Goal: Complete application form: Complete application form

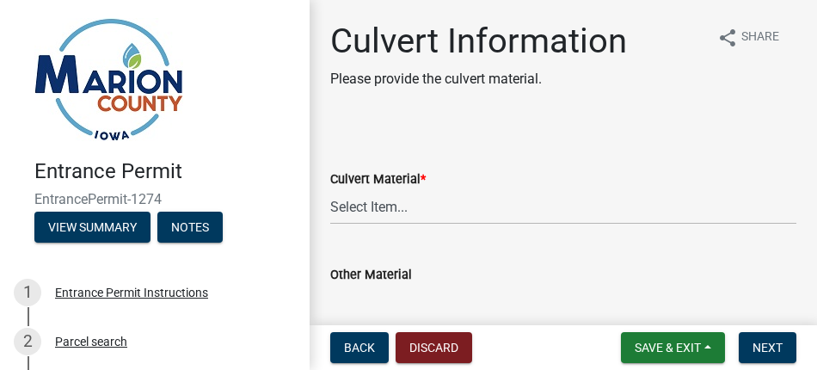
click at [450, 129] on div "Culvert Material * Select Item... Dual Wall Plastic Corrugated Metal Reinforced…" at bounding box center [563, 174] width 466 height 101
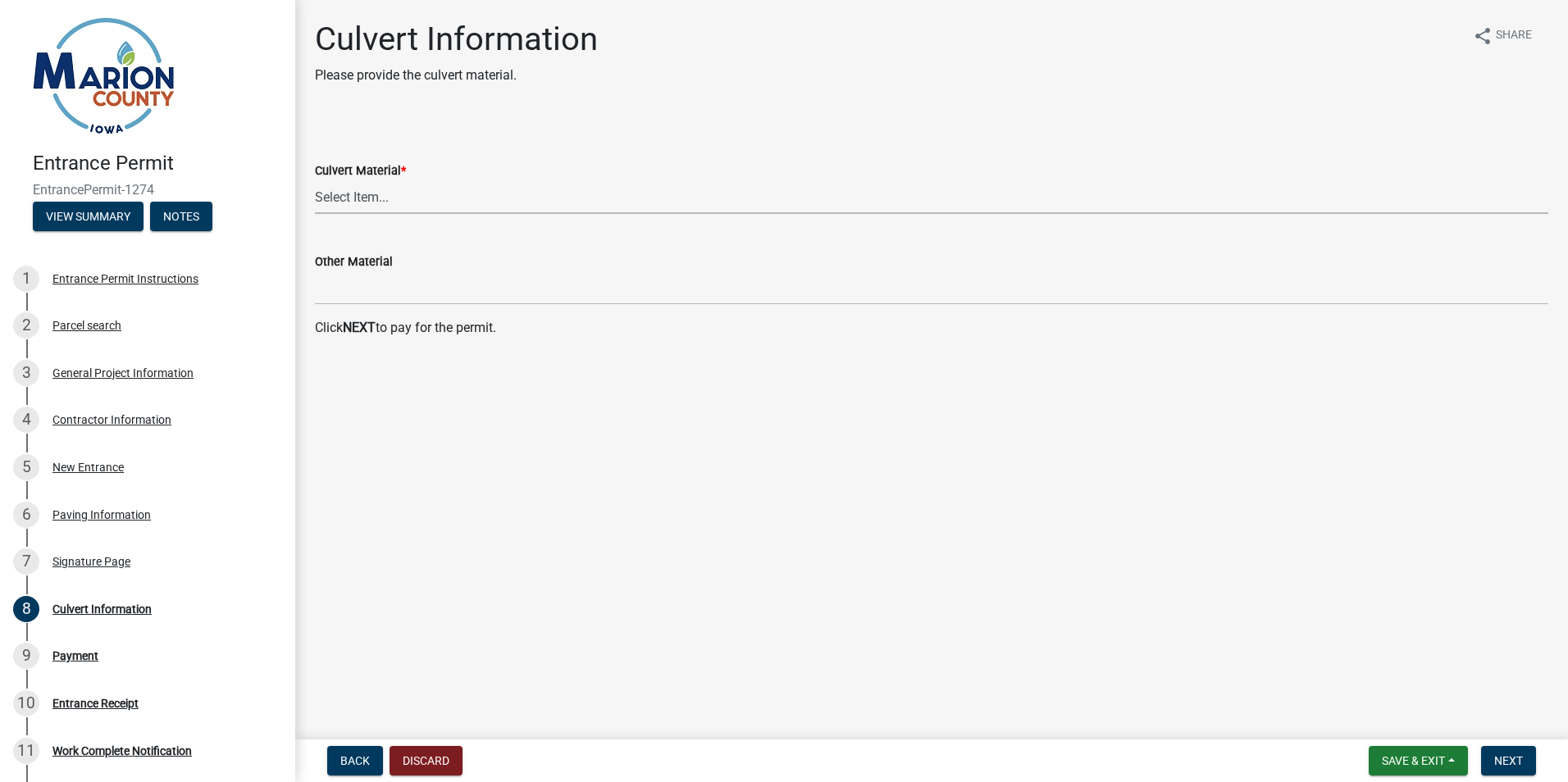
click at [417, 204] on select "Select Item... Dual Wall Plastic Corrugated Metal Reinforced Concrete Other" at bounding box center [931, 196] width 1233 height 33
click at [315, 180] on select "Select Item... Dual Wall Plastic Corrugated Metal Reinforced Concrete Other" at bounding box center [931, 196] width 1233 height 33
select select "2effb23b-bdc1-47ee-b694-8b3c1f762c5e"
click at [1504, 764] on span "Next" at bounding box center [1508, 761] width 29 height 13
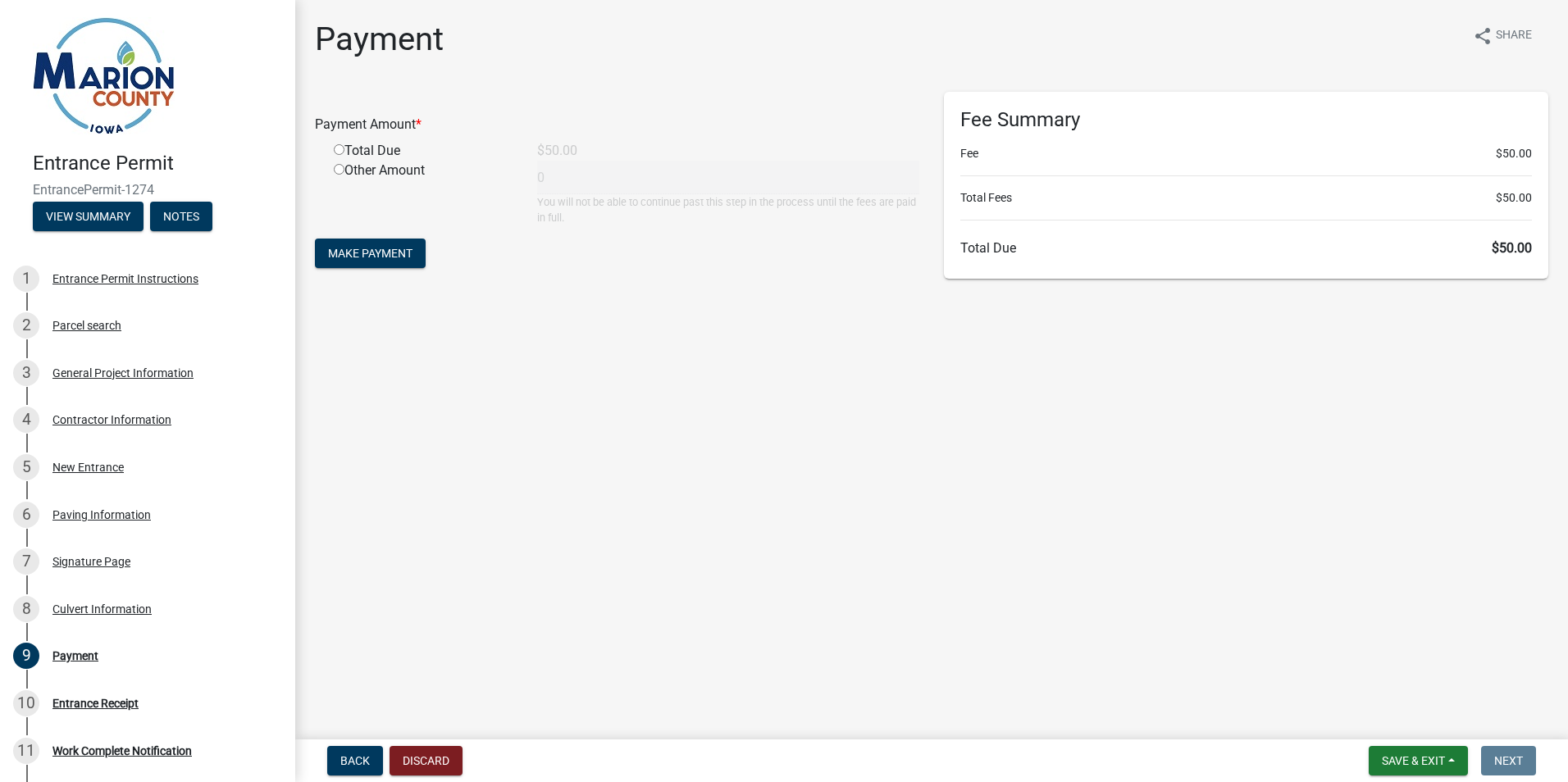
click at [338, 150] on input "radio" at bounding box center [339, 149] width 10 height 10
radio input "true"
type input "50"
click at [393, 255] on span "Make Payment" at bounding box center [370, 254] width 85 height 13
